Goal: Task Accomplishment & Management: Manage account settings

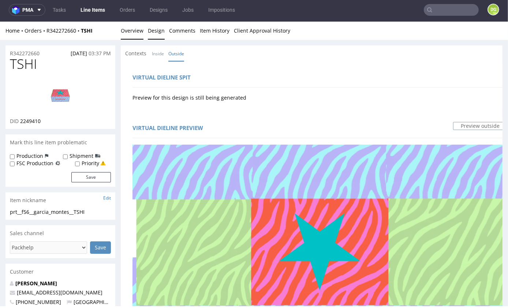
scroll to position [0, 0]
click at [133, 26] on link "Overview" at bounding box center [132, 30] width 23 height 18
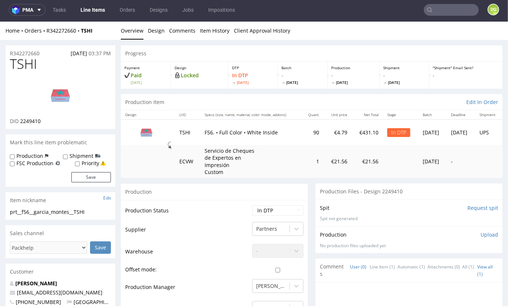
scroll to position [1, 0]
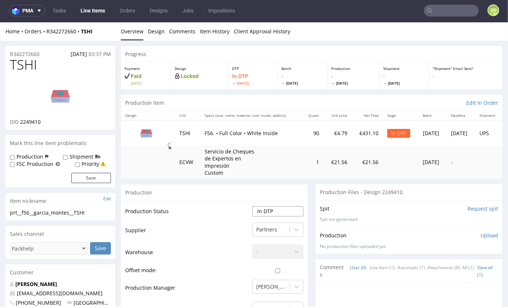
select select "dtp_ca_needed"
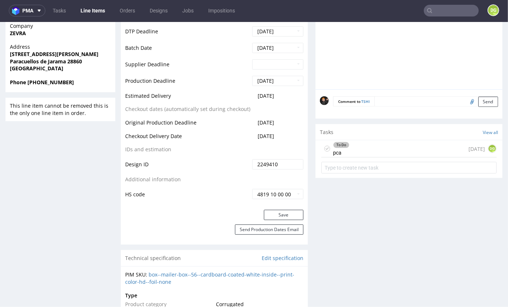
scroll to position [334, 0]
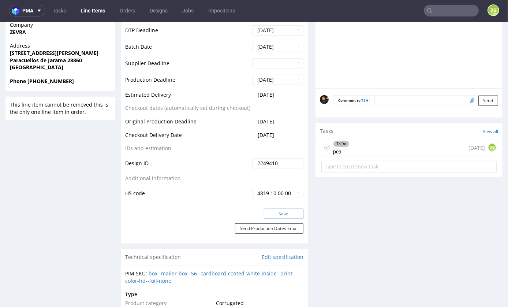
click at [276, 219] on button "Save" at bounding box center [284, 213] width 40 height 10
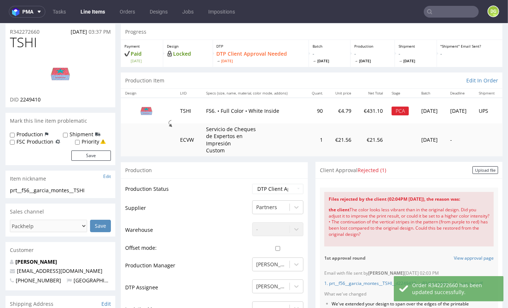
scroll to position [0, 0]
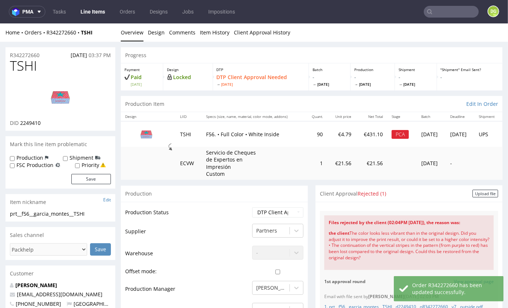
drag, startPoint x: 474, startPoint y: 188, endPoint x: 443, endPoint y: 193, distance: 32.3
click at [474, 189] on div "Upload file" at bounding box center [486, 193] width 26 height 8
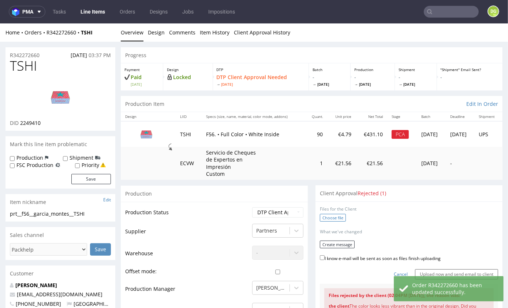
click at [332, 215] on label "Choose file" at bounding box center [333, 218] width 26 height 8
click at [0, 23] on input "Choose file" at bounding box center [0, 23] width 0 height 0
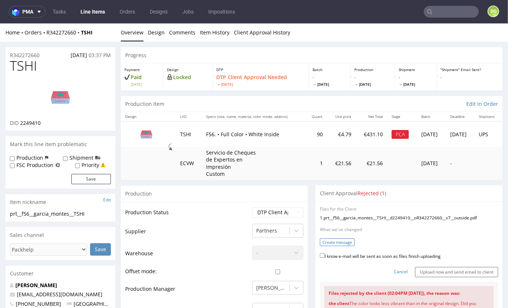
drag, startPoint x: 359, startPoint y: 250, endPoint x: 345, endPoint y: 242, distance: 16.1
click at [359, 251] on label "I know e-mail will be sent as soon as files finish uploading" at bounding box center [380, 255] width 121 height 8
click at [325, 253] on input "I know e-mail will be sent as soon as files finish uploading" at bounding box center [322, 255] width 5 height 5
checkbox input "true"
click at [343, 240] on button "Create message" at bounding box center [337, 242] width 35 height 8
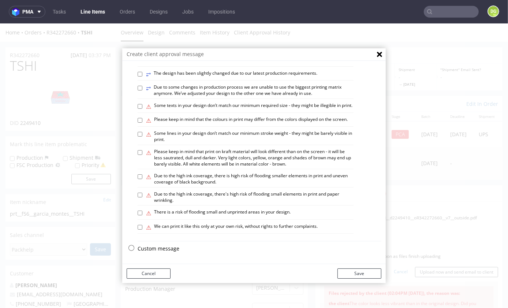
scroll to position [400, 0]
click at [249, 119] on label "⚠ Please keep in mind that the colours in print may differ from the colors disp…" at bounding box center [247, 120] width 202 height 8
click at [143, 119] on input "⚠ Please keep in mind that the colours in print may differ from the colors disp…" at bounding box center [140, 120] width 5 height 5
checkbox input "true"
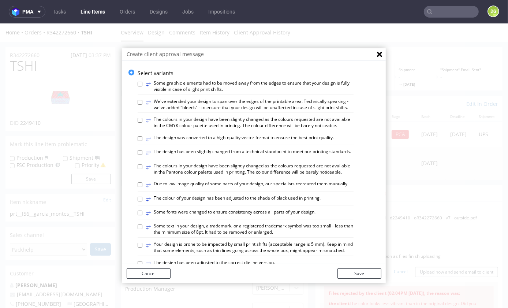
scroll to position [0, 0]
click at [199, 118] on label "⥂ The colours in your design have been slightly changed as the colours requeste…" at bounding box center [250, 122] width 208 height 12
click at [143, 118] on input "⥂ The colours in your design have been slightly changed as the colours requeste…" at bounding box center [140, 120] width 5 height 5
checkbox input "true"
click at [360, 276] on button "Save" at bounding box center [360, 273] width 44 height 10
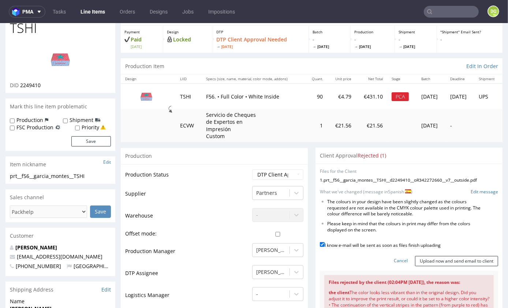
scroll to position [39, 0]
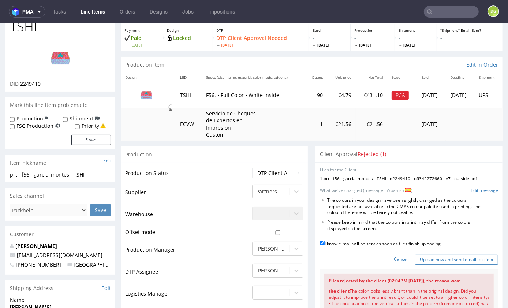
click at [428, 254] on input "Upload now and send email to client" at bounding box center [456, 259] width 83 height 10
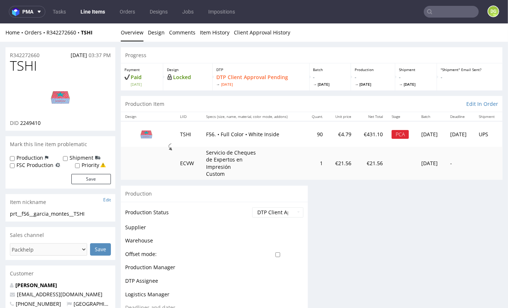
scroll to position [0, 0]
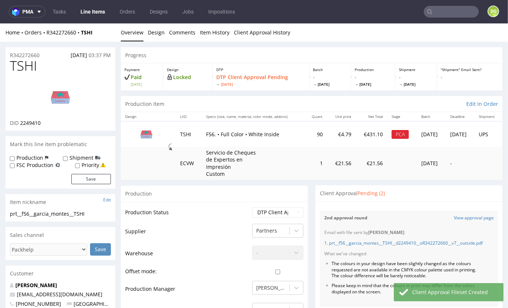
click at [96, 13] on link "Line Items" at bounding box center [92, 12] width 33 height 12
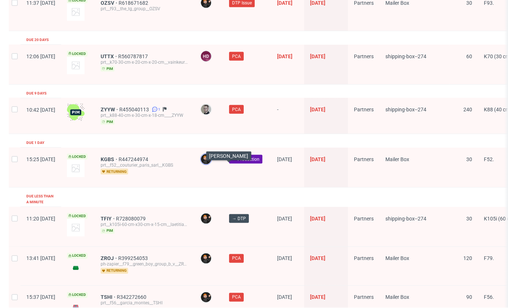
scroll to position [982, 0]
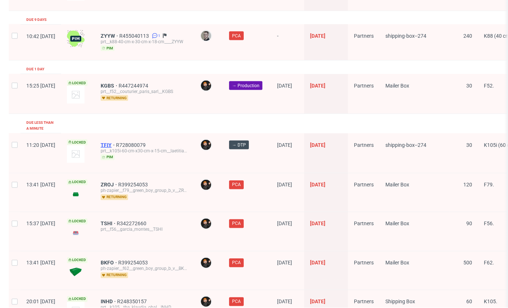
click at [116, 142] on span "TFIY" at bounding box center [108, 145] width 15 height 6
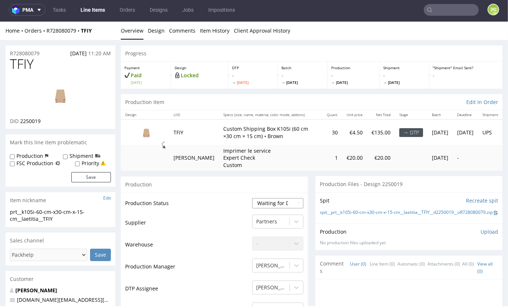
select select "dtp_in_process"
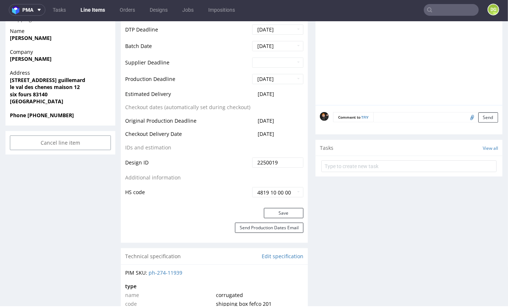
scroll to position [384, 0]
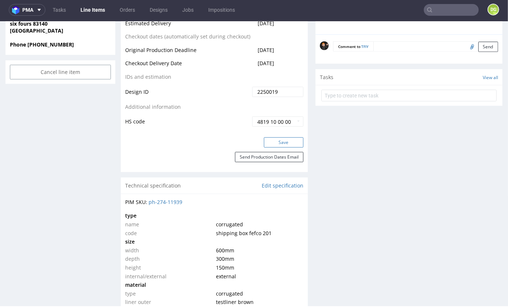
click at [278, 147] on button "Save" at bounding box center [284, 142] width 40 height 10
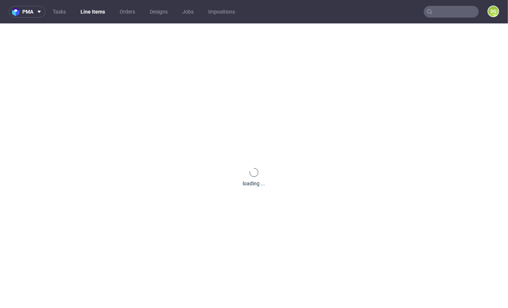
scroll to position [0, 0]
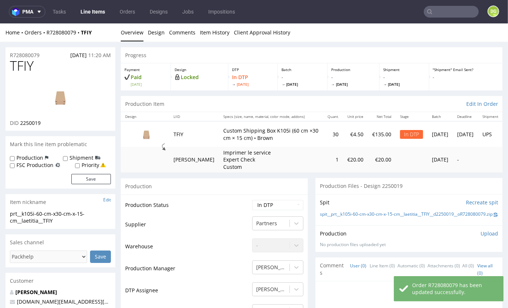
click at [264, 132] on p "Custom Shipping Box K105i (60 cm ×30 cm × 15 cm) • Brown" at bounding box center [271, 134] width 96 height 14
copy p "K105i"
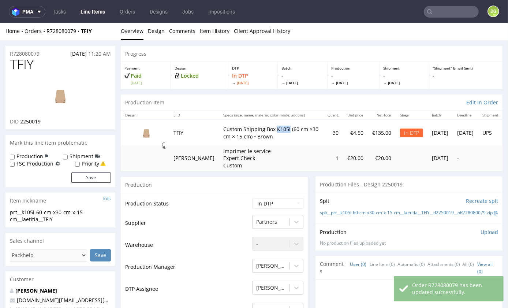
scroll to position [3, 0]
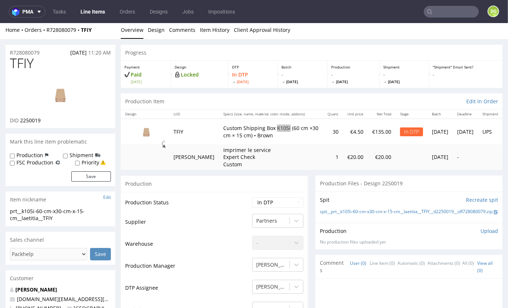
click at [456, 0] on nav "pma Tasks Line Items Orders Designs Jobs Impositions DG" at bounding box center [254, 11] width 508 height 23
click at [455, 6] on input "text" at bounding box center [451, 12] width 55 height 12
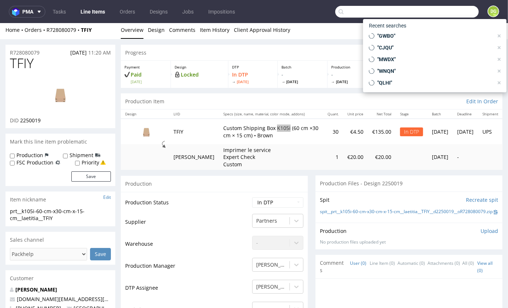
paste input "K105i"
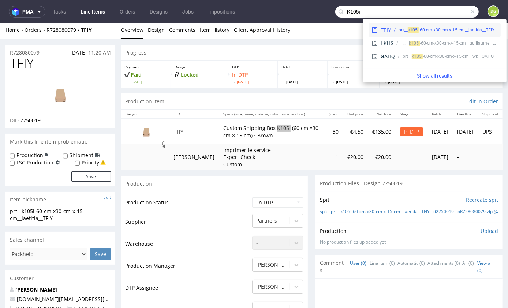
type input "K105i"
click at [408, 30] on span "k10" at bounding box center [411, 29] width 7 height 5
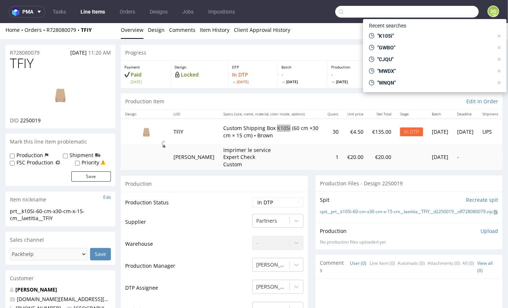
click at [444, 12] on input "text" at bounding box center [408, 12] width 144 height 12
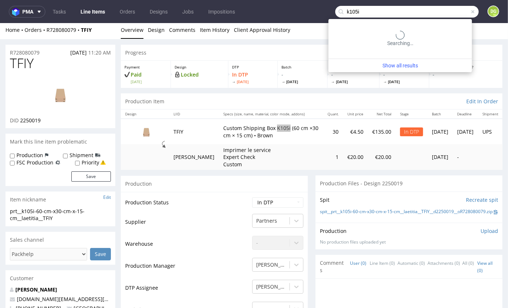
type input "k105i"
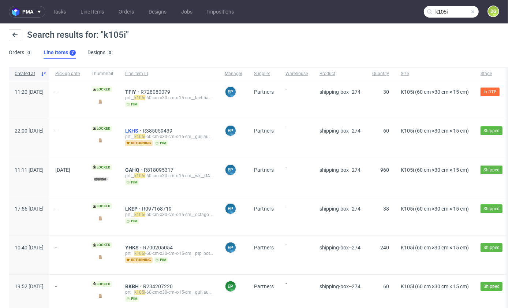
click at [143, 130] on span "LKHS" at bounding box center [134, 131] width 18 height 6
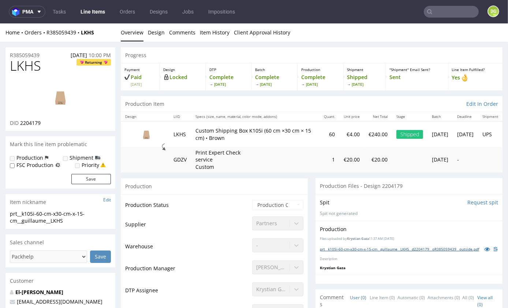
click at [365, 251] on link "prt__k105i-60-cm-x30-cm-x-15-cm__guillaume__LKHS__d2204179__oR385059439__outsid…" at bounding box center [399, 248] width 159 height 5
click at [90, 12] on link "Line Items" at bounding box center [92, 12] width 33 height 12
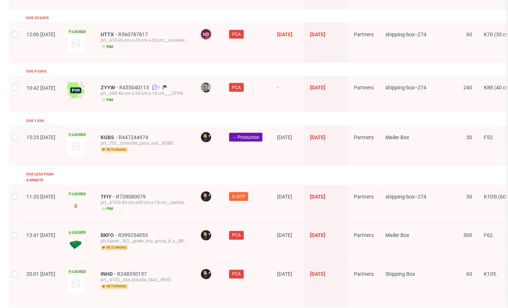
scroll to position [932, 0]
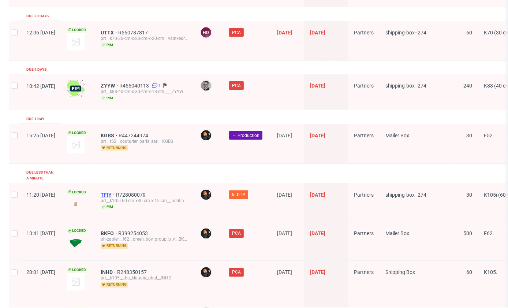
click at [116, 192] on span "TFIY" at bounding box center [108, 195] width 15 height 6
